Goal: Task Accomplishment & Management: Use online tool/utility

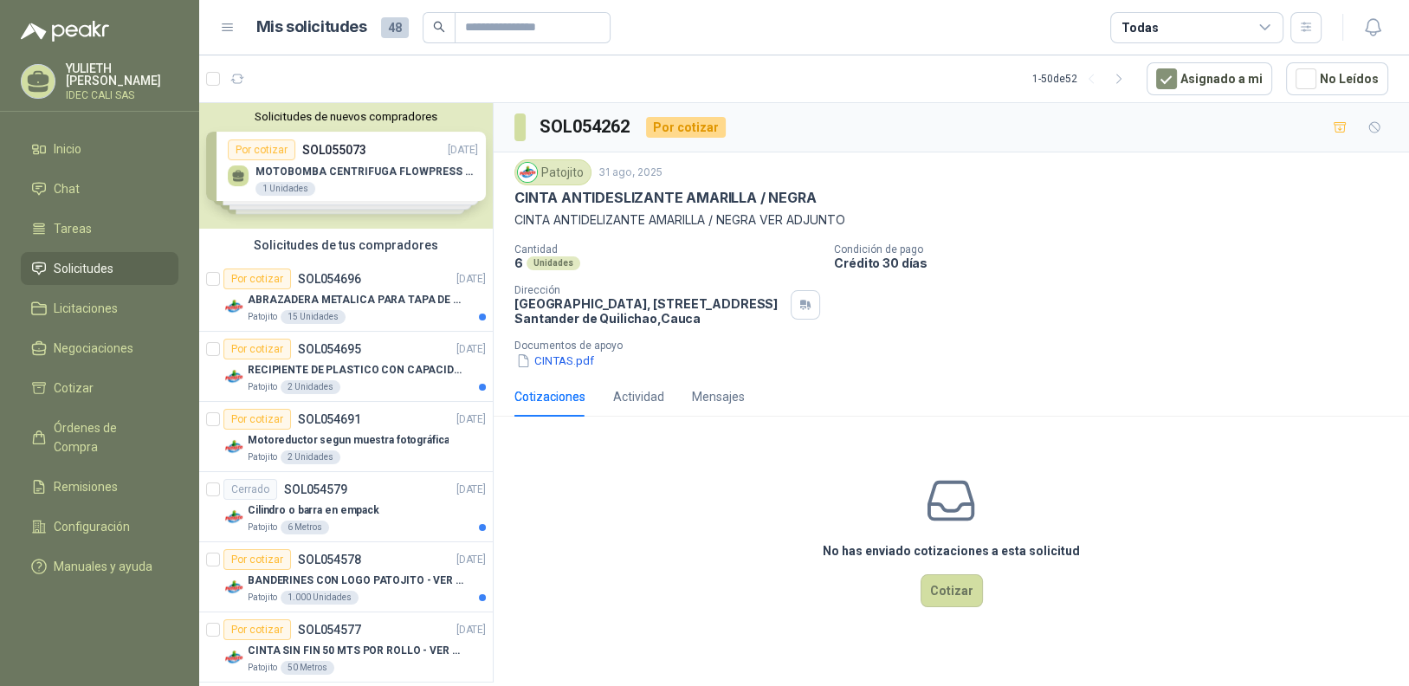
scroll to position [433, 0]
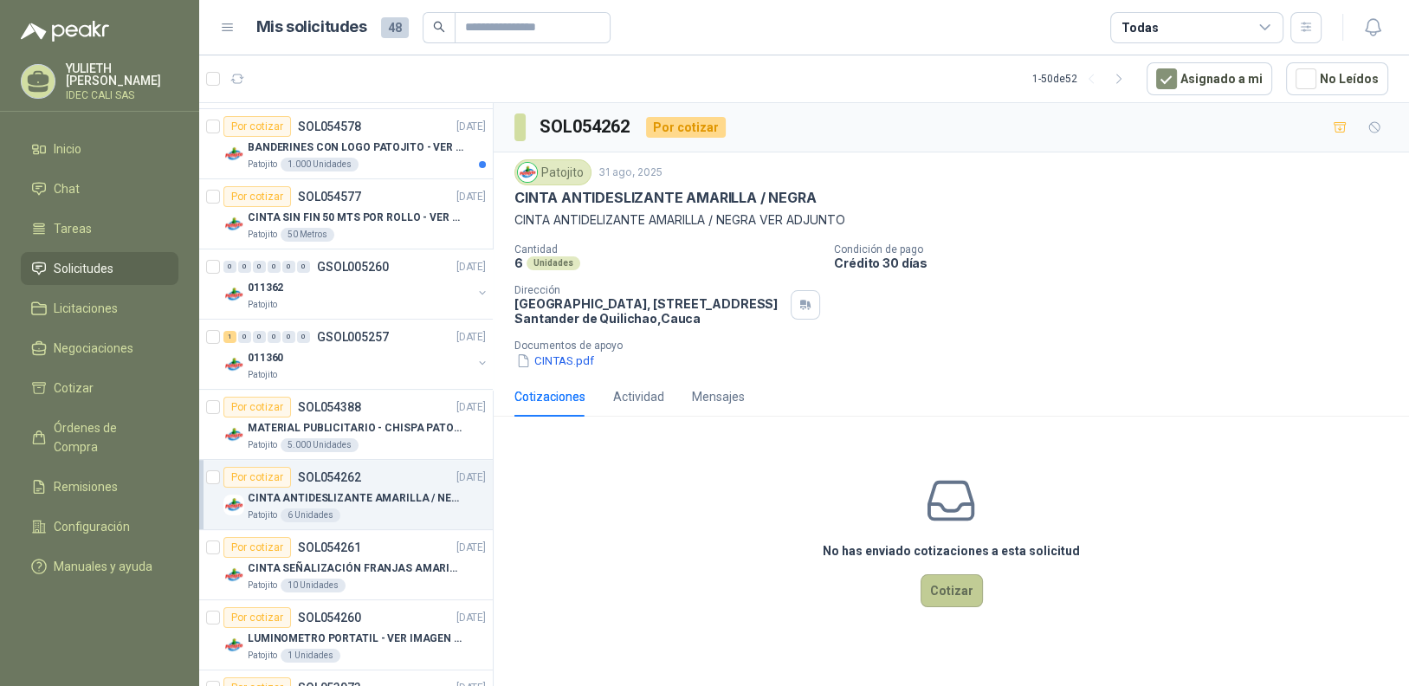
click at [959, 597] on button "Cotizar" at bounding box center [951, 590] width 62 height 33
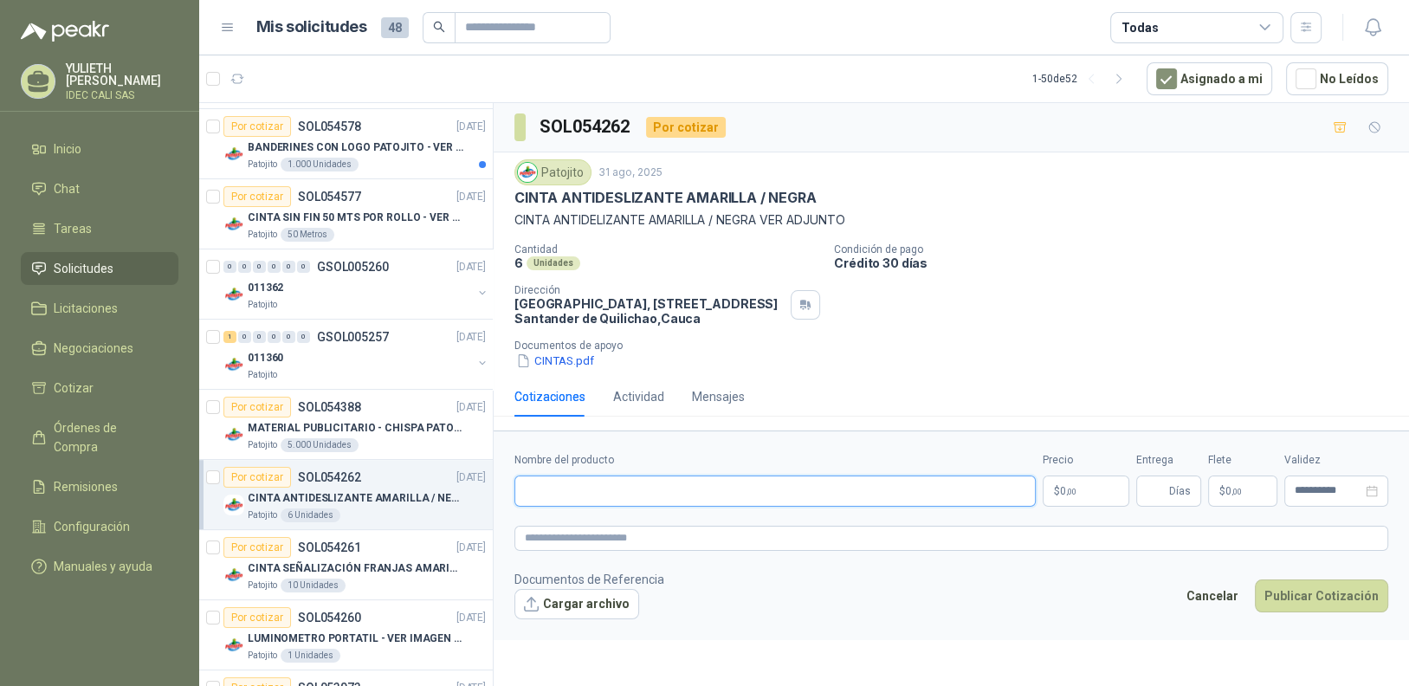
click at [675, 494] on input "Nombre del producto" at bounding box center [774, 490] width 521 height 31
type input "**********"
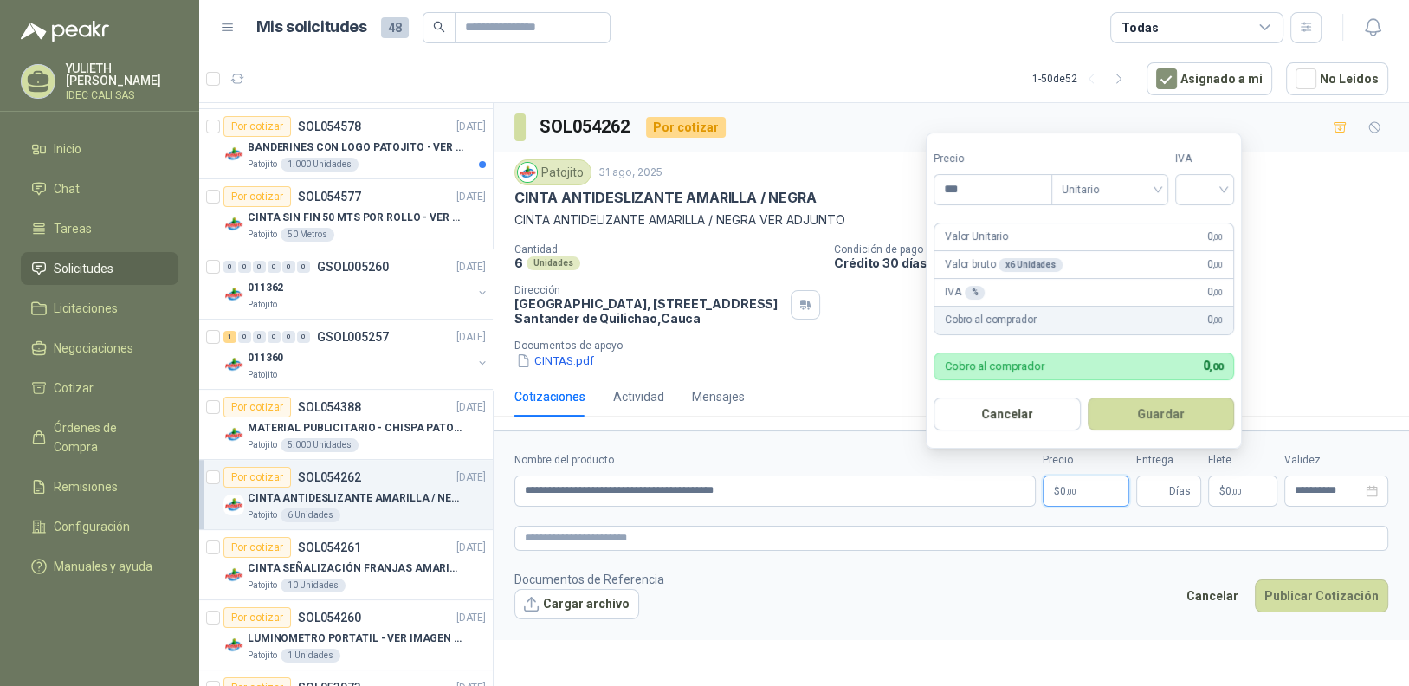
click at [1085, 492] on p "$ 0 ,00" at bounding box center [1086, 490] width 87 height 31
type input "*********"
click at [1215, 188] on input "search" at bounding box center [1204, 187] width 38 height 26
click at [1210, 224] on div "19%" at bounding box center [1208, 225] width 32 height 19
click at [1165, 415] on button "Guardar" at bounding box center [1163, 413] width 149 height 33
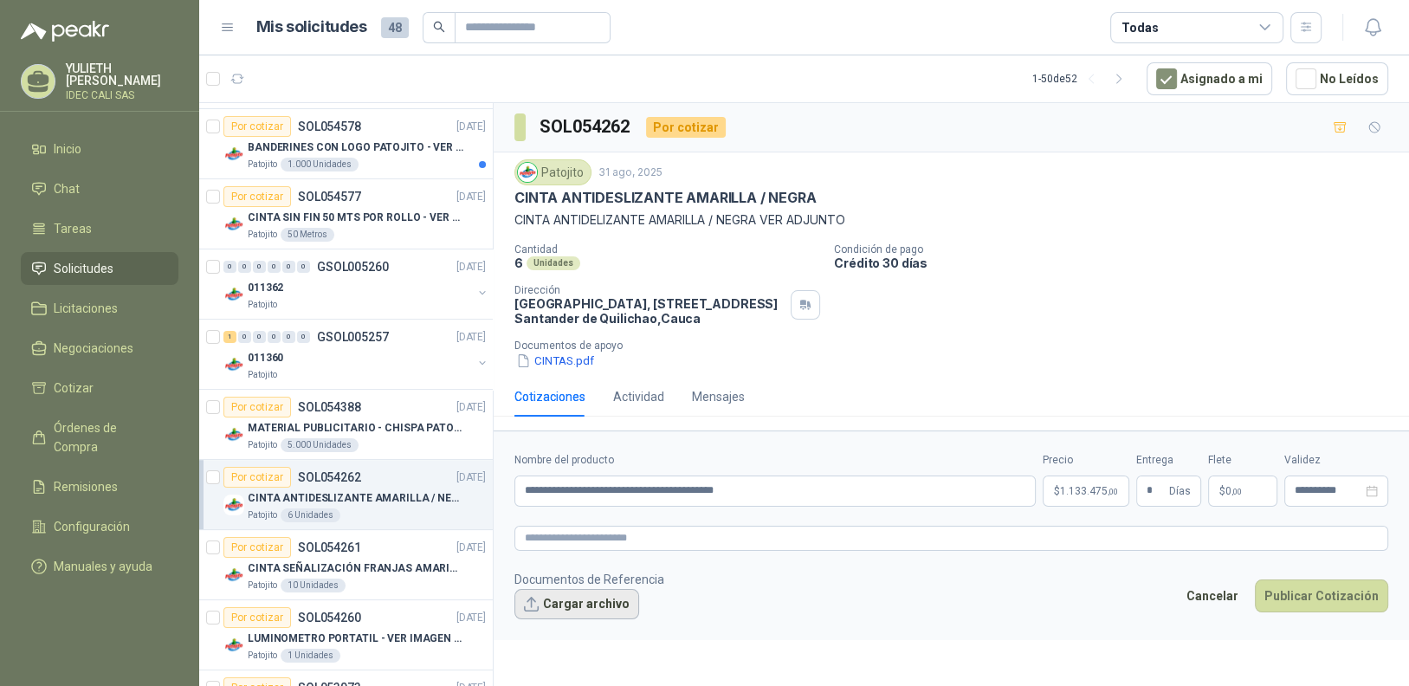
click at [584, 604] on button "Cargar archivo" at bounding box center [576, 604] width 125 height 31
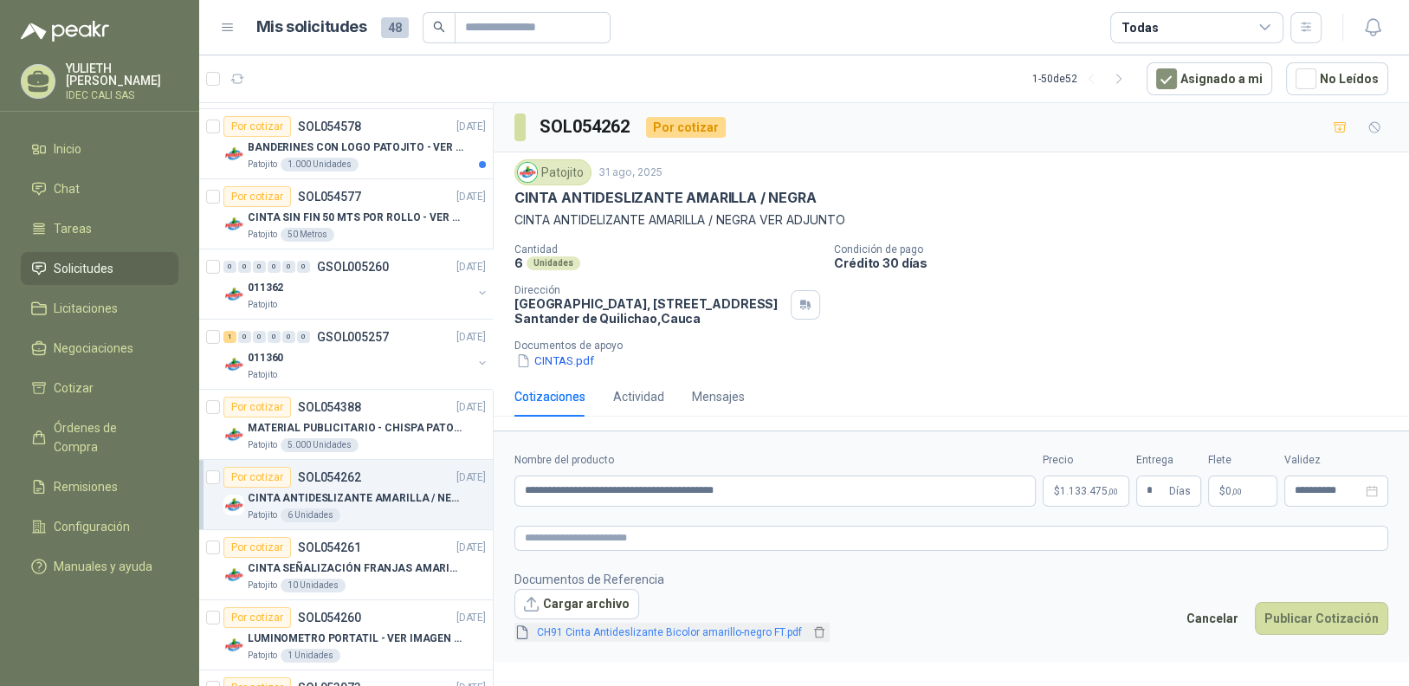
click at [706, 635] on link "CH91 Cinta Antideslizante Bicolor amarillo-negro FT.pdf" at bounding box center [669, 632] width 279 height 16
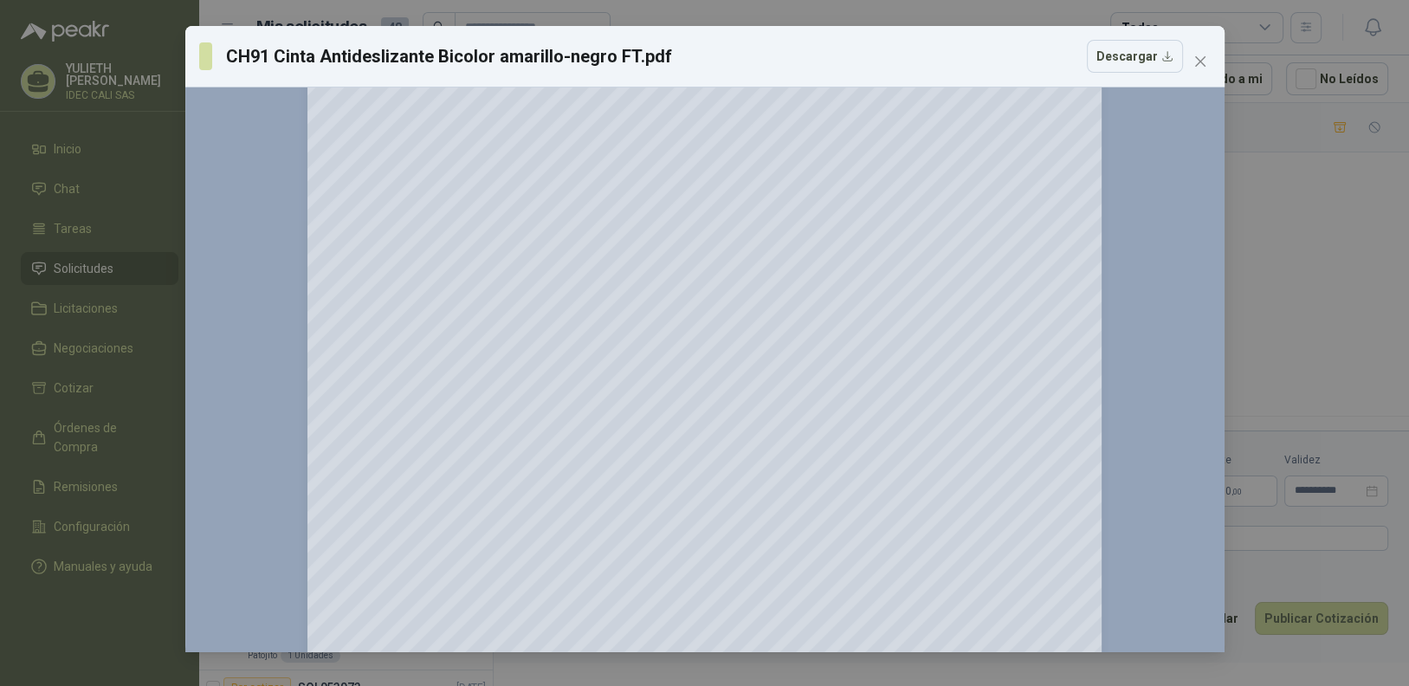
scroll to position [0, 0]
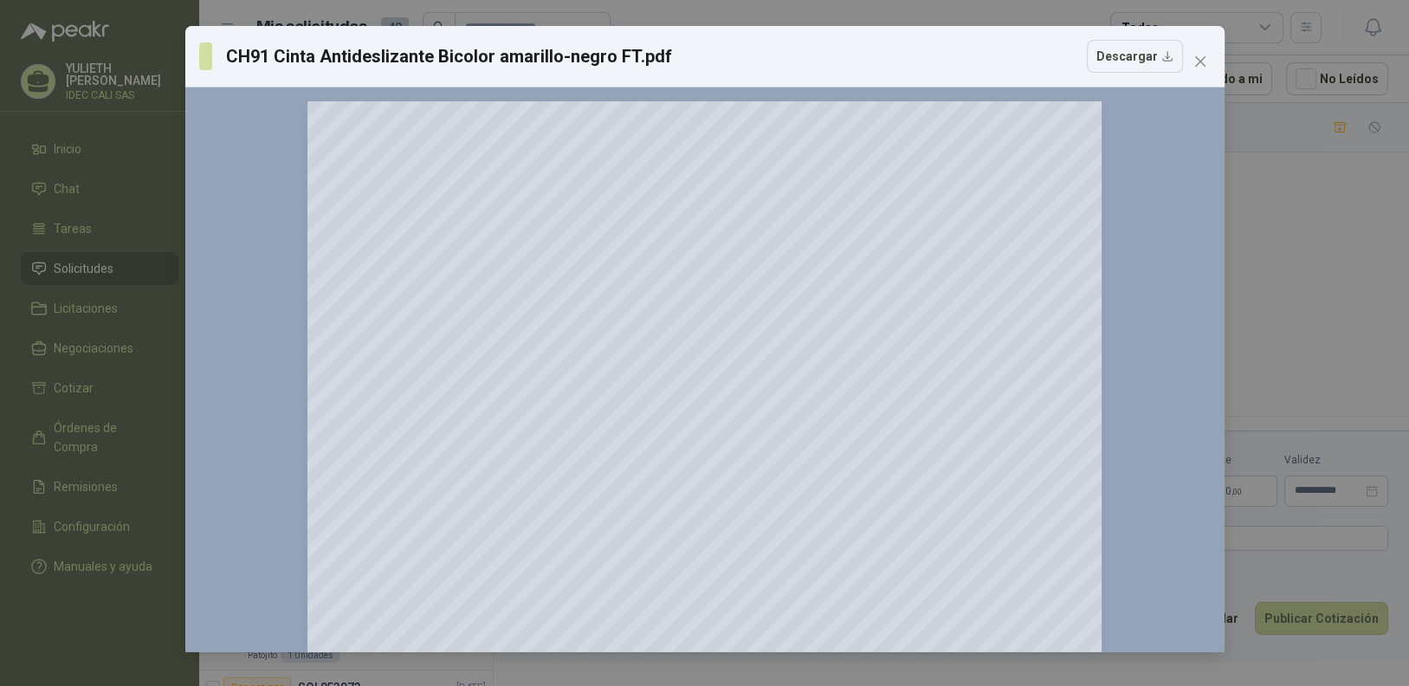
click at [1201, 61] on icon "close" at bounding box center [1199, 61] width 10 height 10
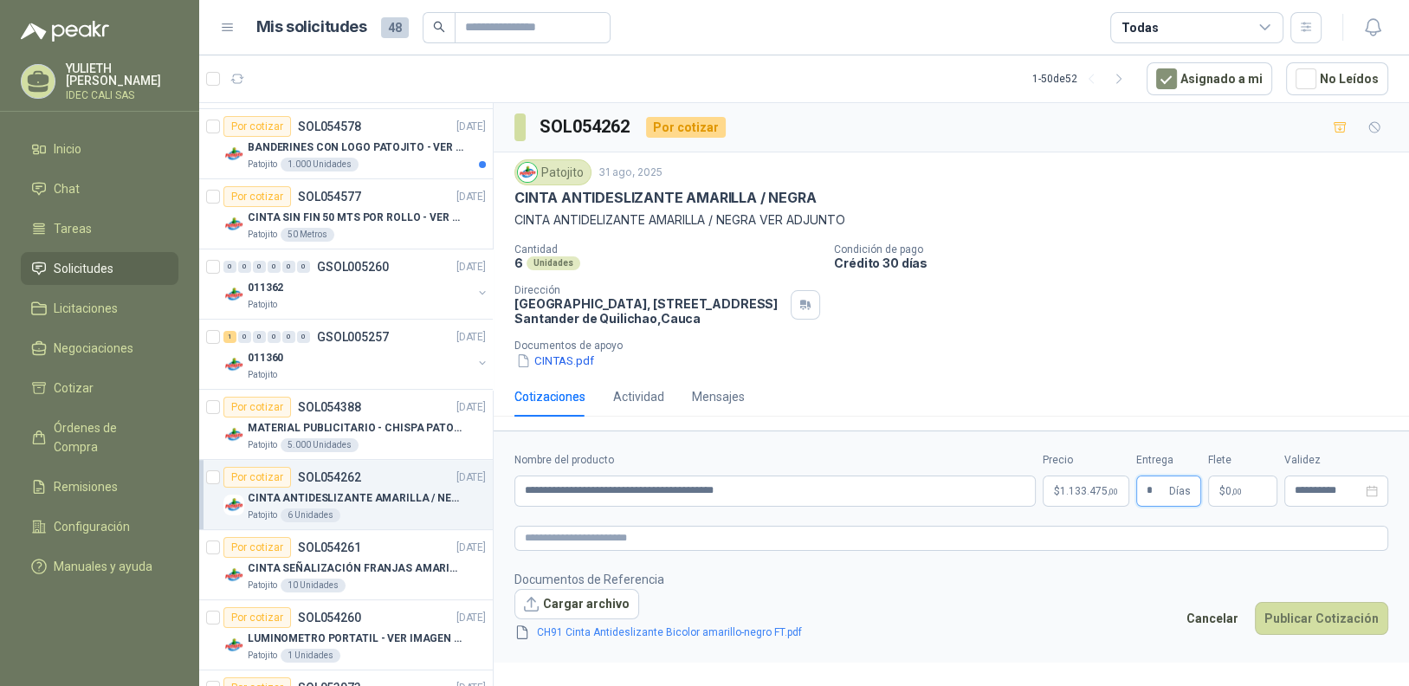
click at [1159, 488] on input "*" at bounding box center [1155, 490] width 19 height 29
type input "*"
click at [1314, 618] on button "Publicar Cotización" at bounding box center [1321, 618] width 133 height 33
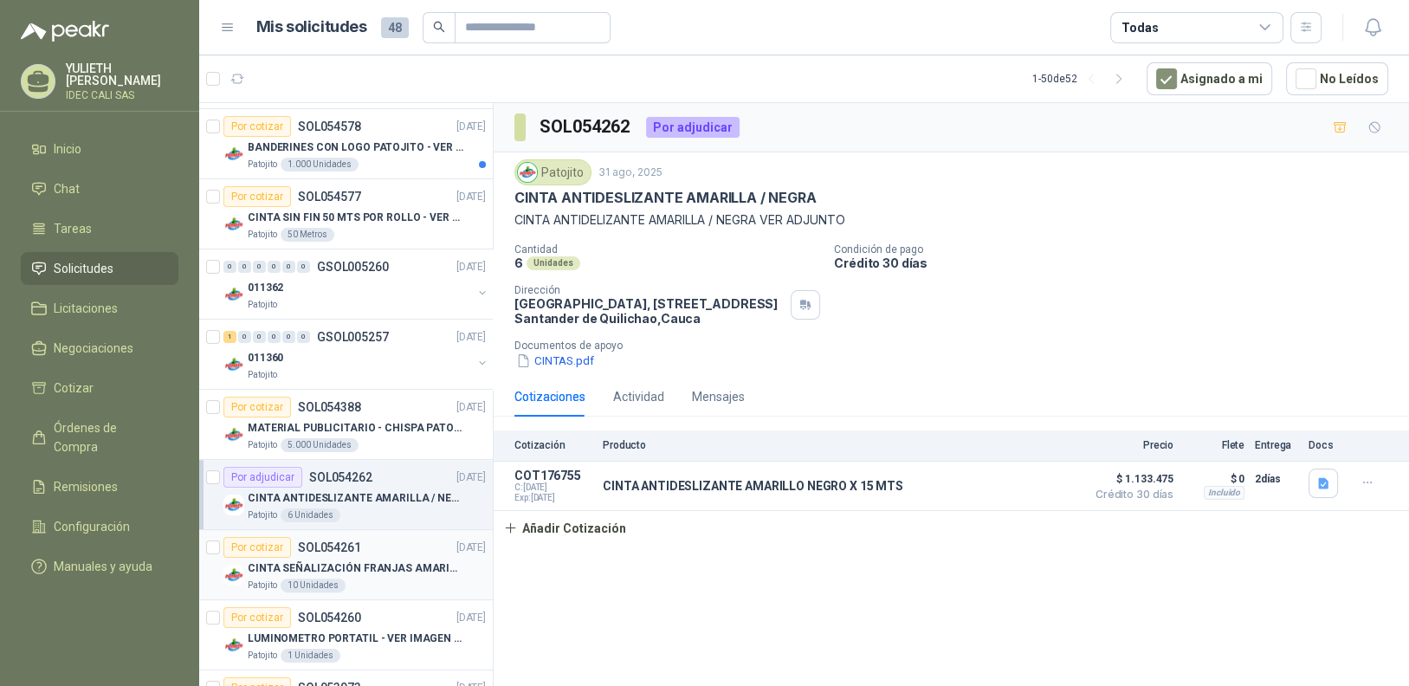
click at [379, 560] on p "CINTA SEÑALIZACIÓN FRANJAS AMARILLAS NEGRA" at bounding box center [356, 568] width 216 height 16
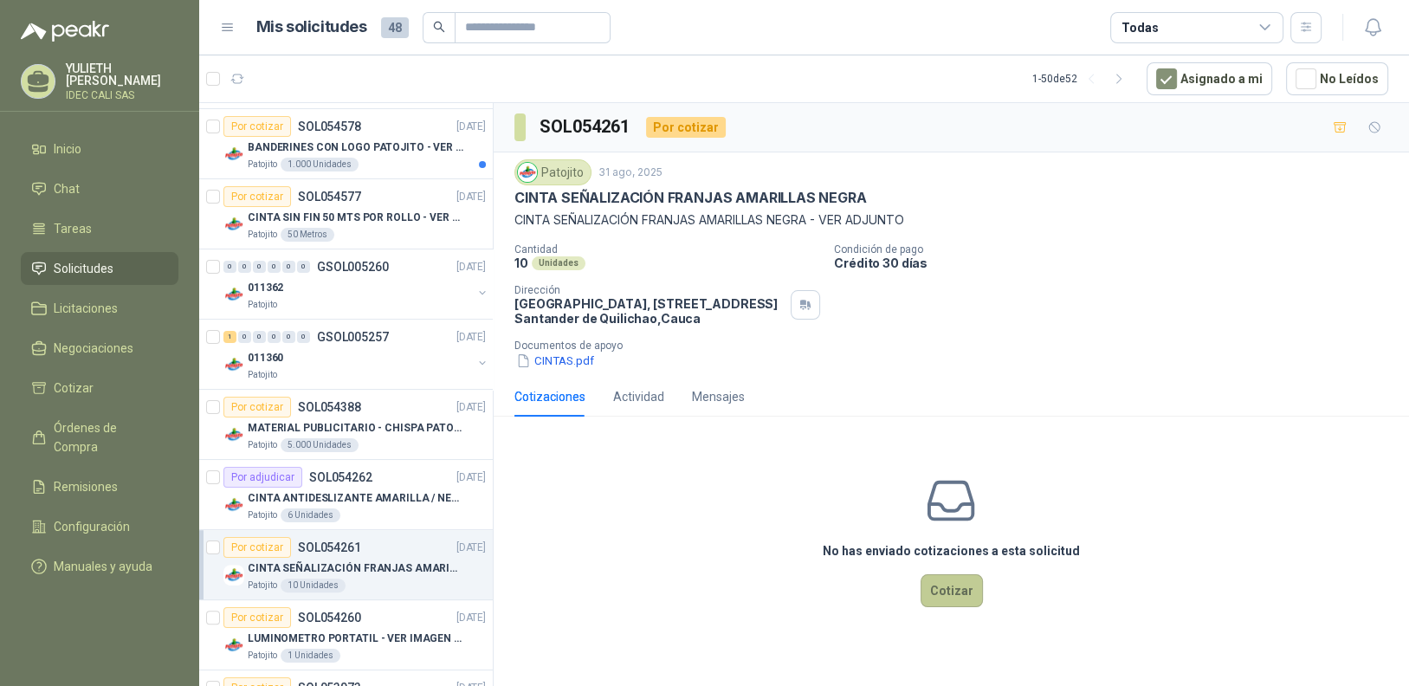
click at [959, 589] on button "Cotizar" at bounding box center [951, 590] width 62 height 33
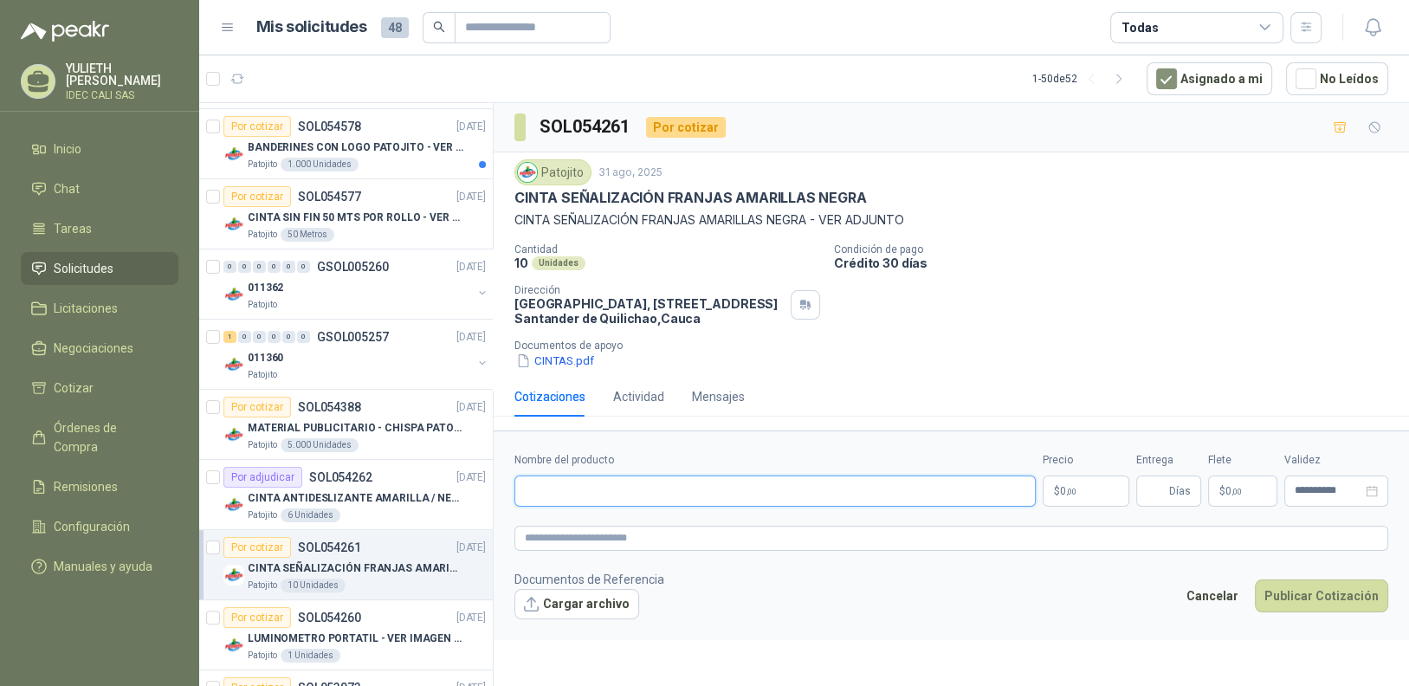
click at [651, 497] on input "Nombre del producto" at bounding box center [774, 490] width 521 height 31
drag, startPoint x: 577, startPoint y: 487, endPoint x: 510, endPoint y: 487, distance: 66.7
click at [510, 487] on form "**********" at bounding box center [951, 535] width 915 height 210
paste input "**********"
type input "**********"
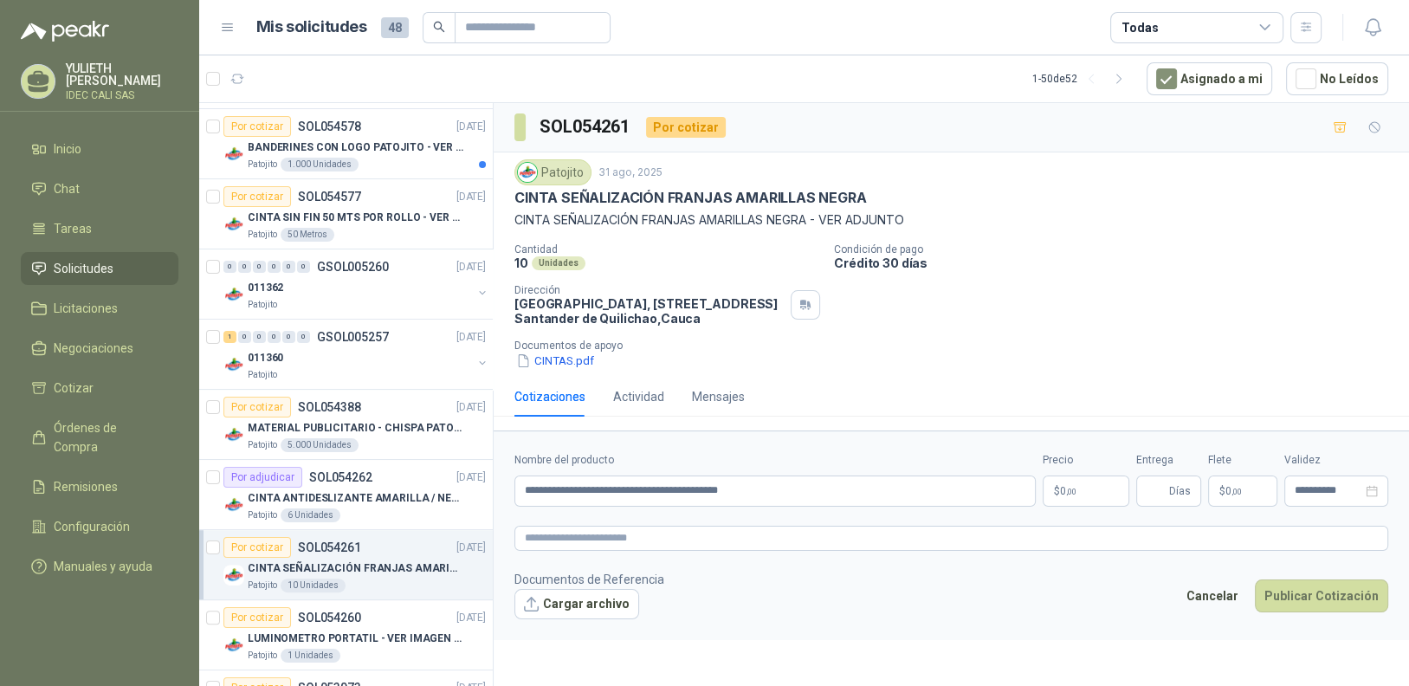
click at [1081, 491] on p "$ 0 ,00" at bounding box center [1086, 490] width 87 height 31
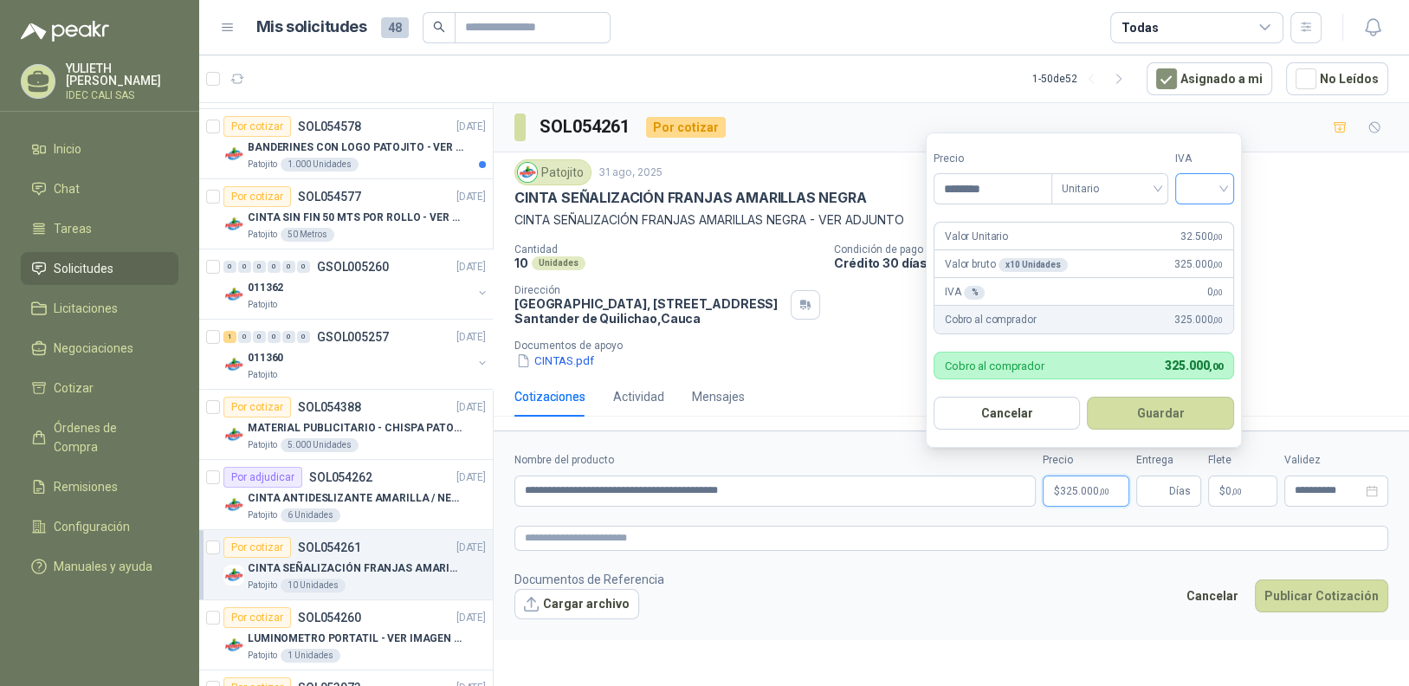
type input "********"
click at [1208, 190] on input "search" at bounding box center [1204, 187] width 38 height 26
click at [1205, 229] on div "19%" at bounding box center [1208, 225] width 32 height 19
click at [1153, 420] on button "Guardar" at bounding box center [1163, 413] width 149 height 33
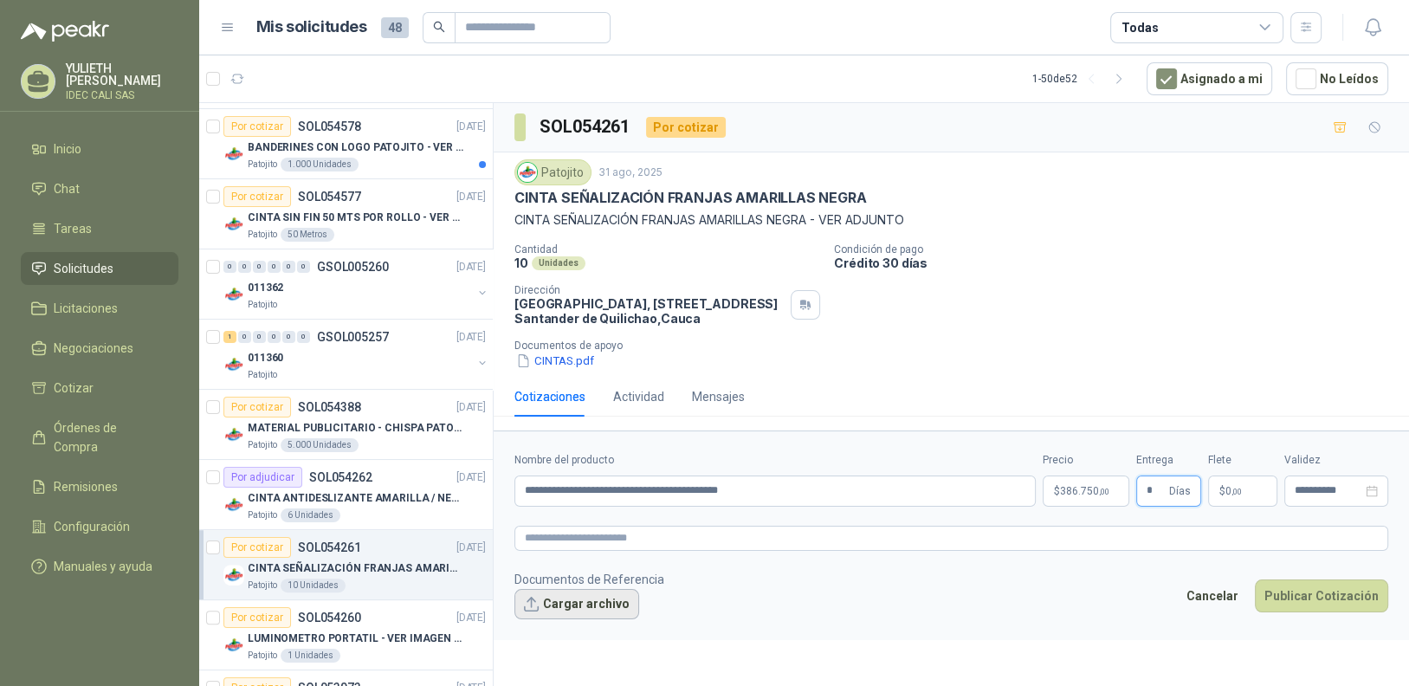
type input "*"
click at [591, 608] on button "Cargar archivo" at bounding box center [576, 604] width 125 height 31
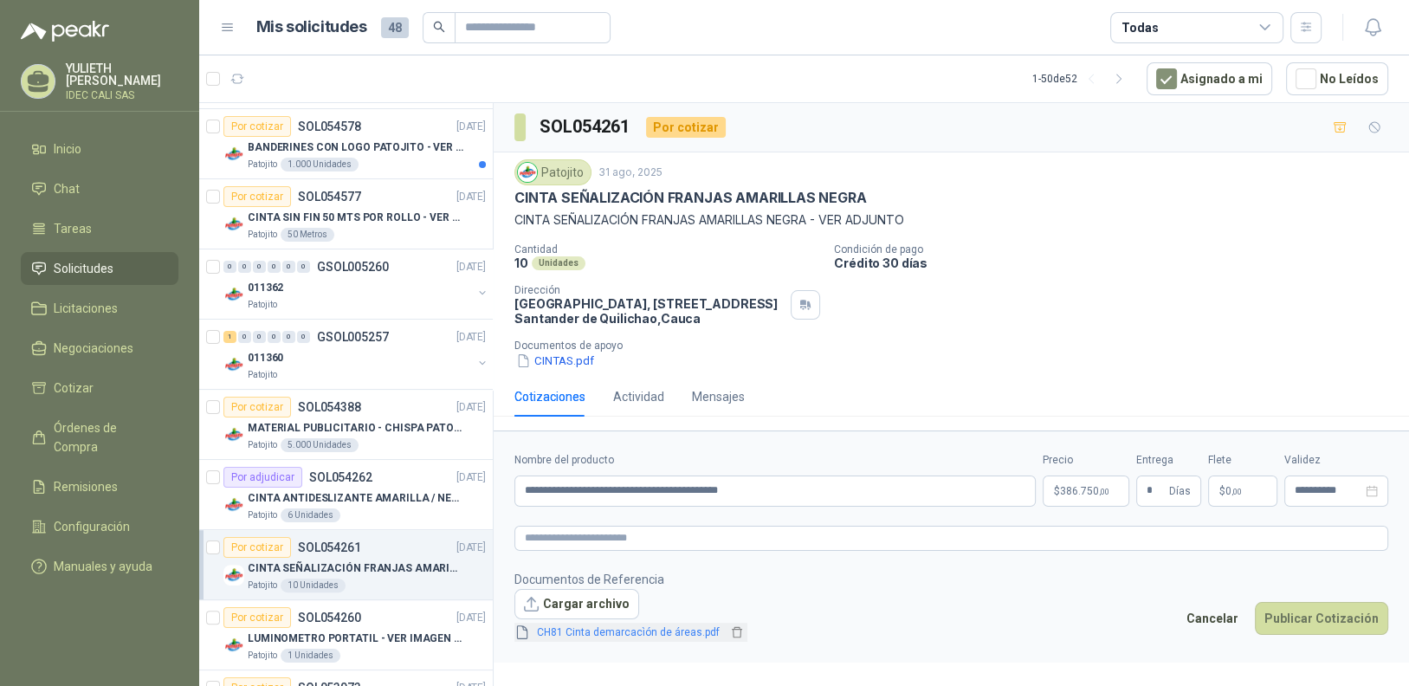
click at [659, 634] on link "CH81 Cinta demarcacìón de áreas.pdf" at bounding box center [628, 632] width 197 height 16
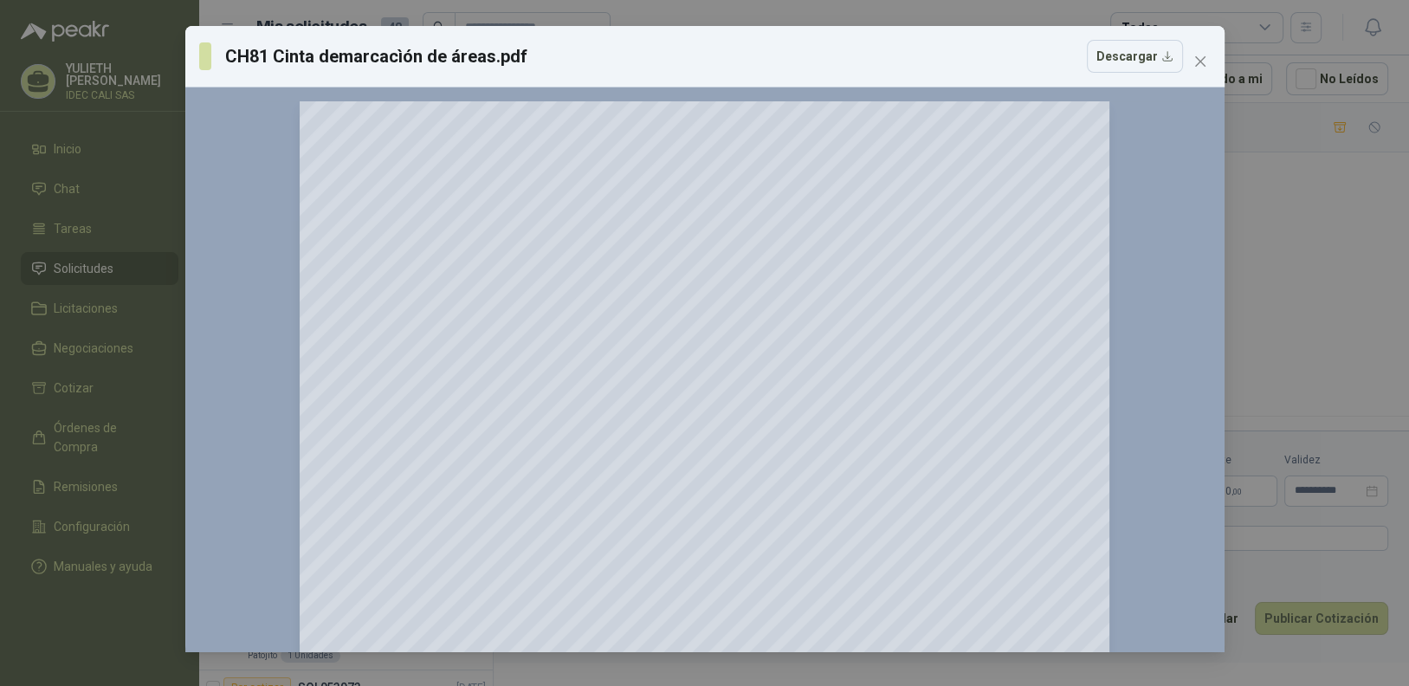
drag, startPoint x: 1201, startPoint y: 65, endPoint x: 1216, endPoint y: 133, distance: 70.0
click at [1201, 69] on button "Close" at bounding box center [1200, 62] width 28 height 28
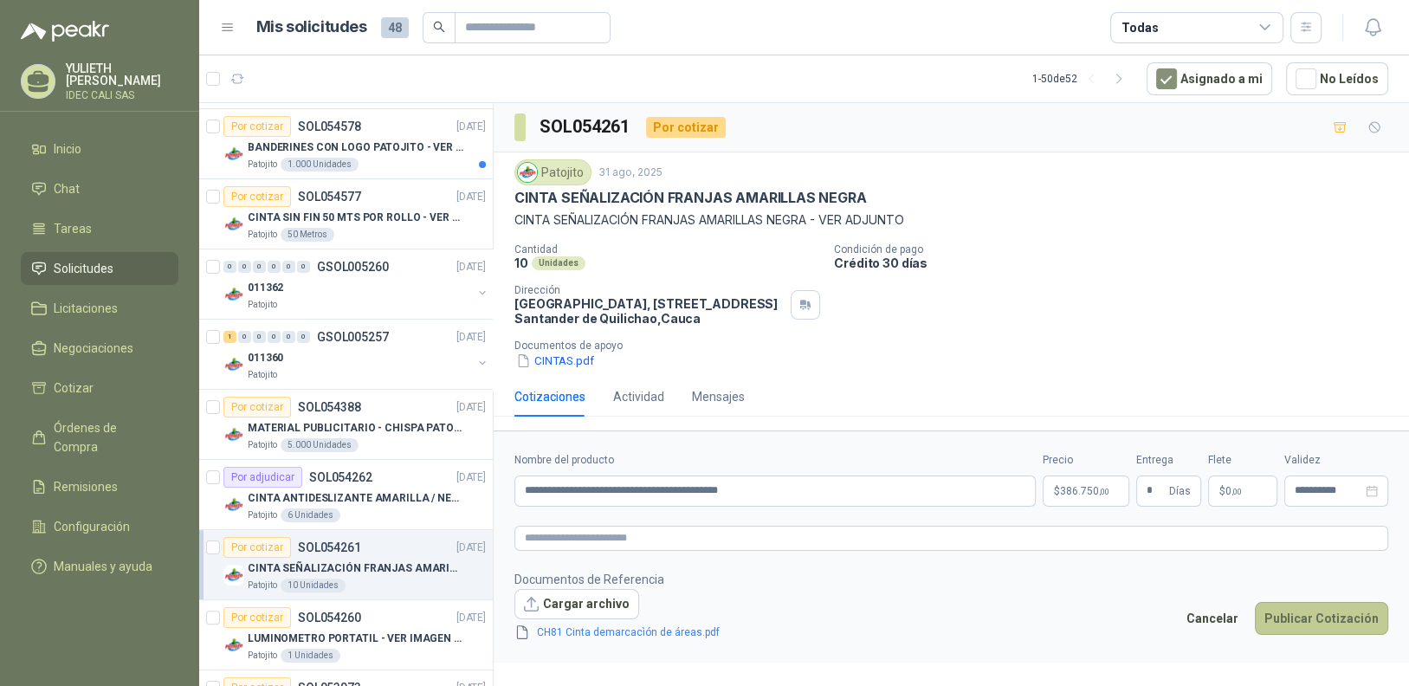
click at [1329, 623] on button "Publicar Cotización" at bounding box center [1321, 618] width 133 height 33
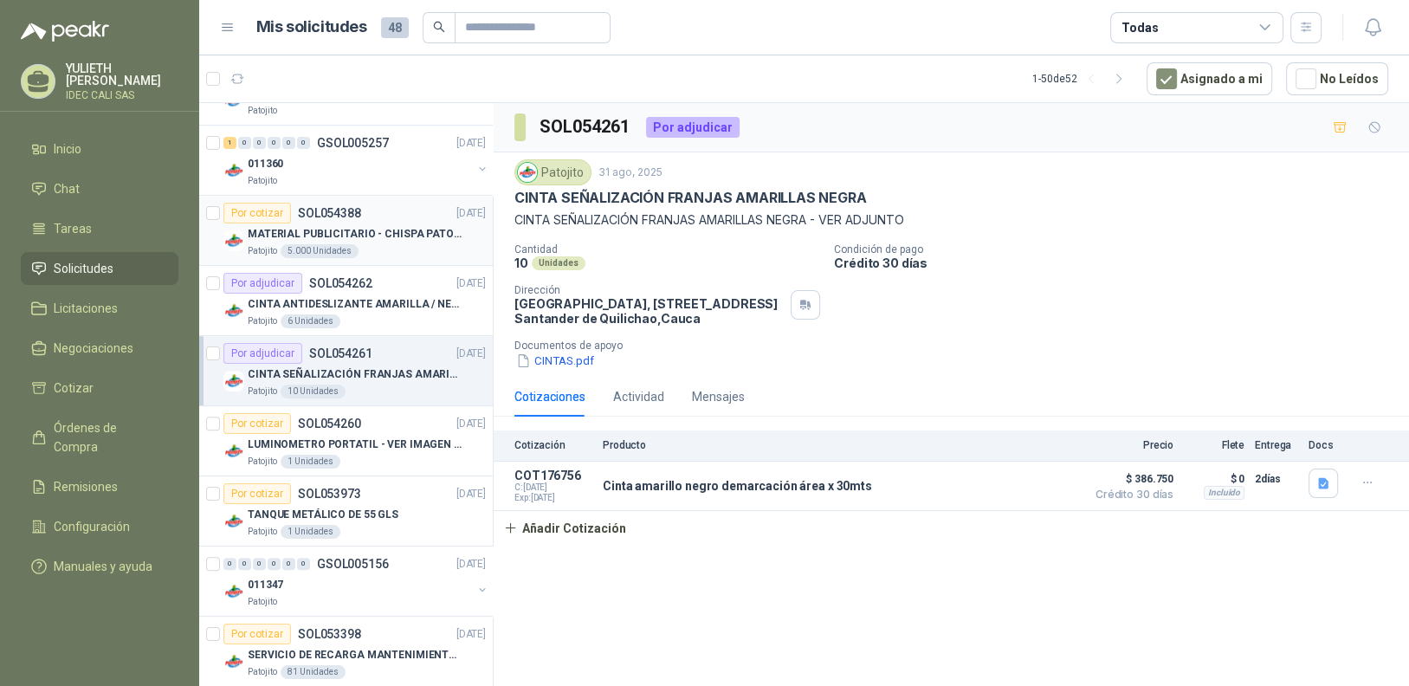
scroll to position [433, 0]
